Goal: Subscribe to service/newsletter

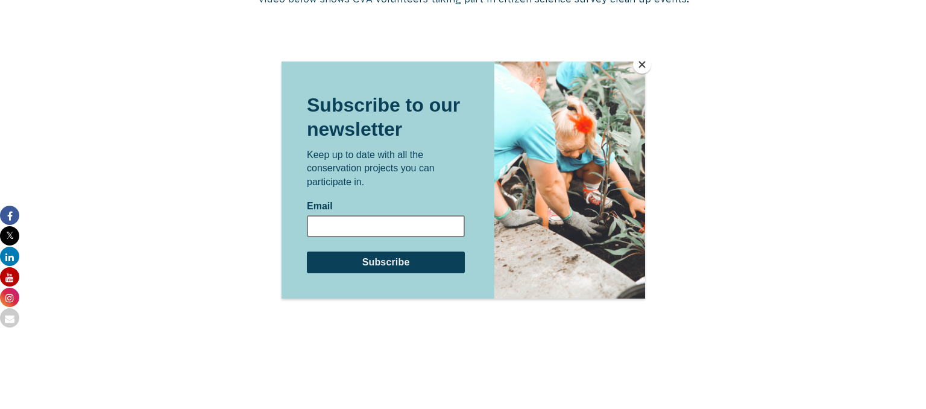
click at [367, 227] on input "Email" at bounding box center [385, 226] width 158 height 22
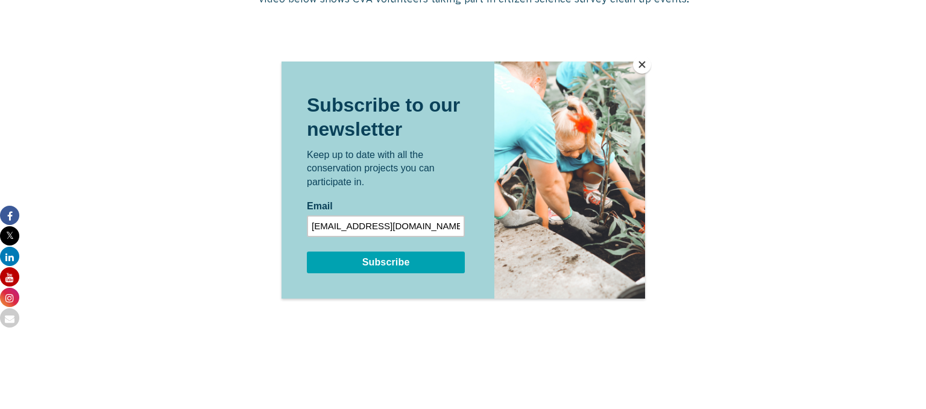
type input "[EMAIL_ADDRESS][DOMAIN_NAME]"
click at [383, 257] on input "Subscribe" at bounding box center [385, 262] width 158 height 22
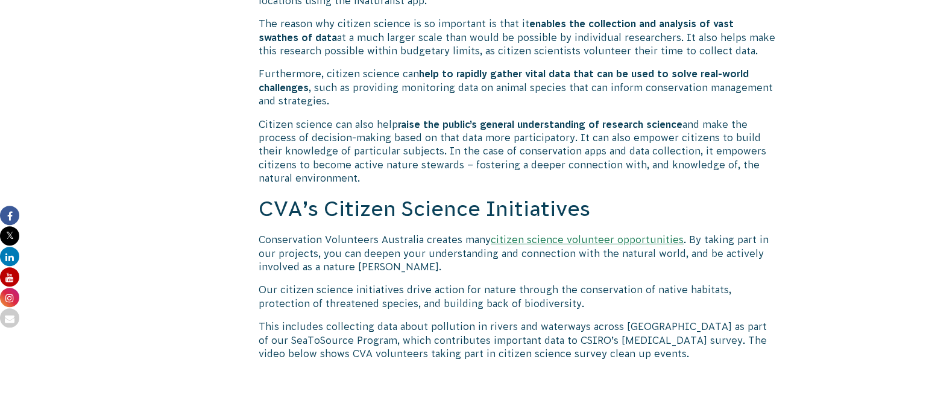
scroll to position [918, 0]
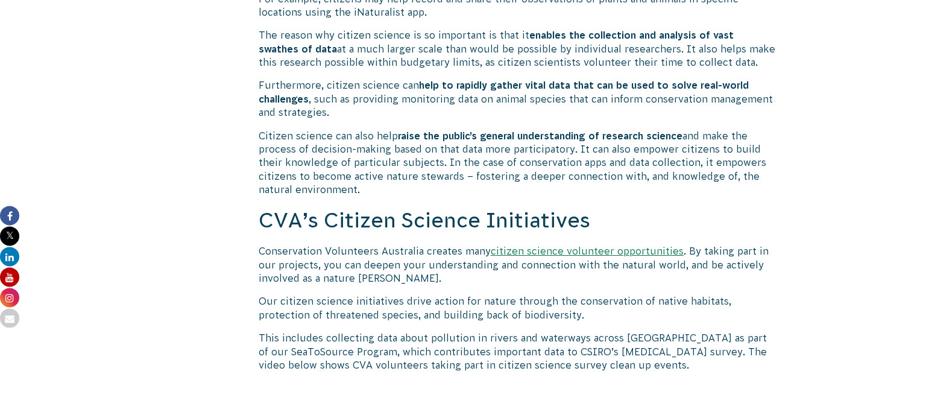
click at [596, 247] on link "citizen science volunteer opportunities" at bounding box center [587, 250] width 193 height 11
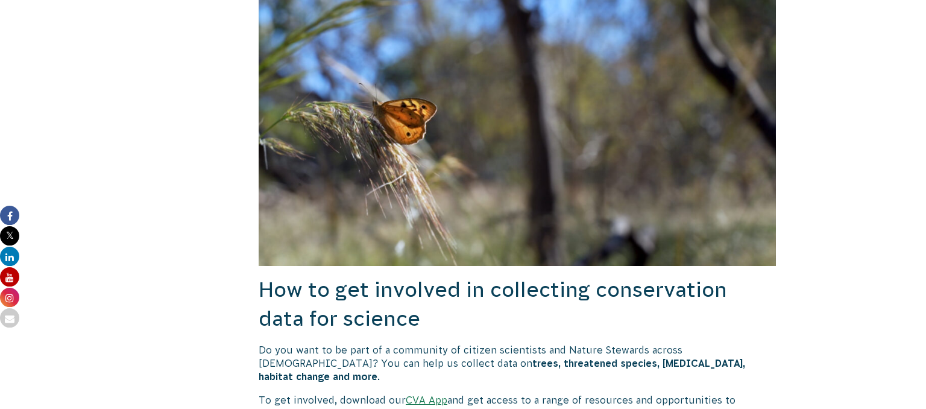
scroll to position [5325, 0]
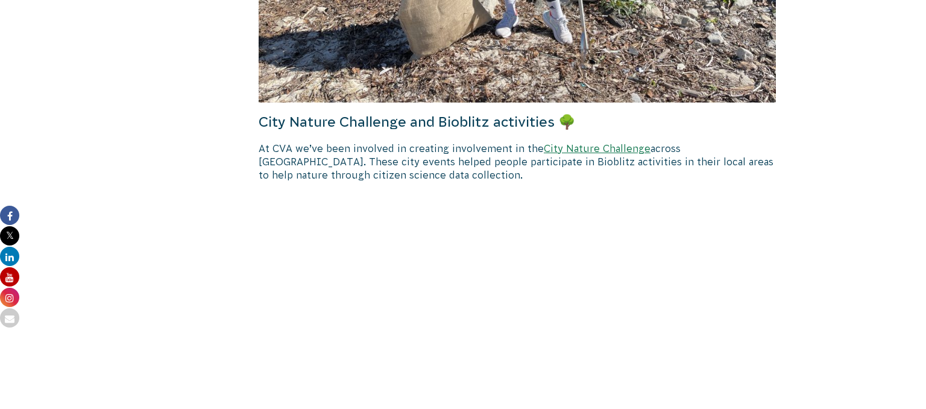
scroll to position [5179, 0]
